Goal: Transaction & Acquisition: Purchase product/service

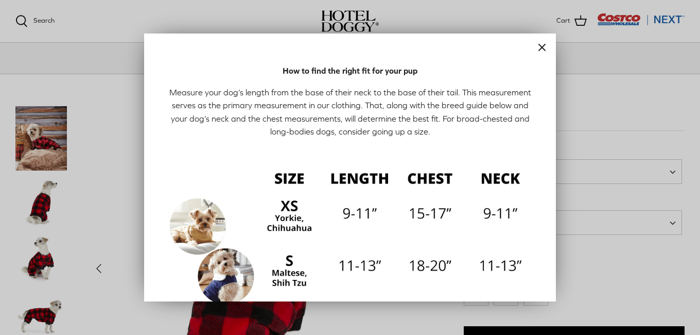
scroll to position [245, 0]
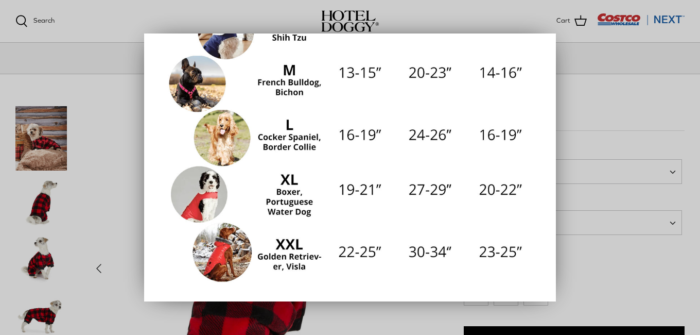
click at [262, 18] on div at bounding box center [350, 167] width 700 height 335
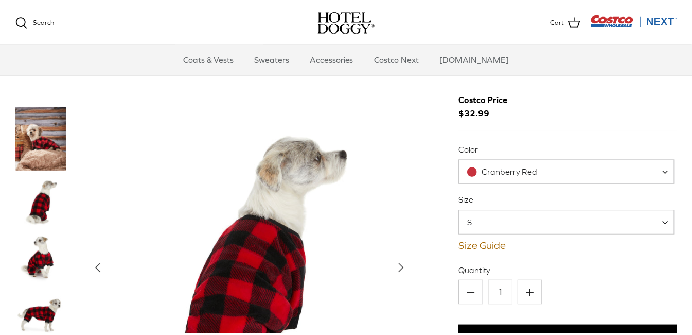
scroll to position [58, 0]
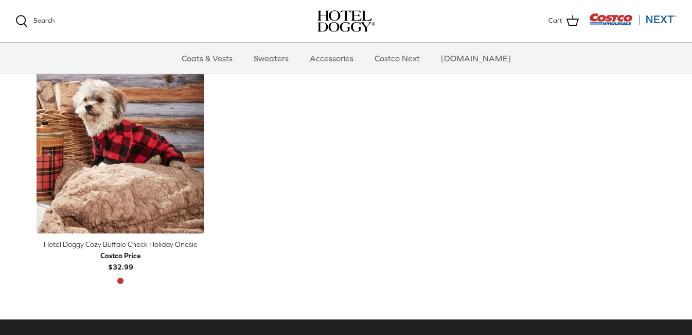
scroll to position [587, 0]
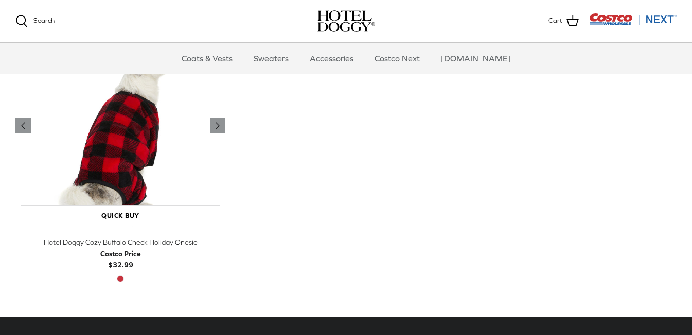
click at [111, 156] on img "Hotel Doggy Cozy Buffalo Check Holiday Onesie" at bounding box center [120, 126] width 210 height 210
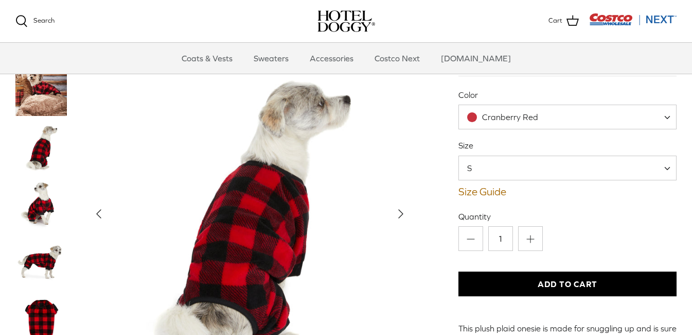
scroll to position [105, 0]
